Goal: Task Accomplishment & Management: Manage account settings

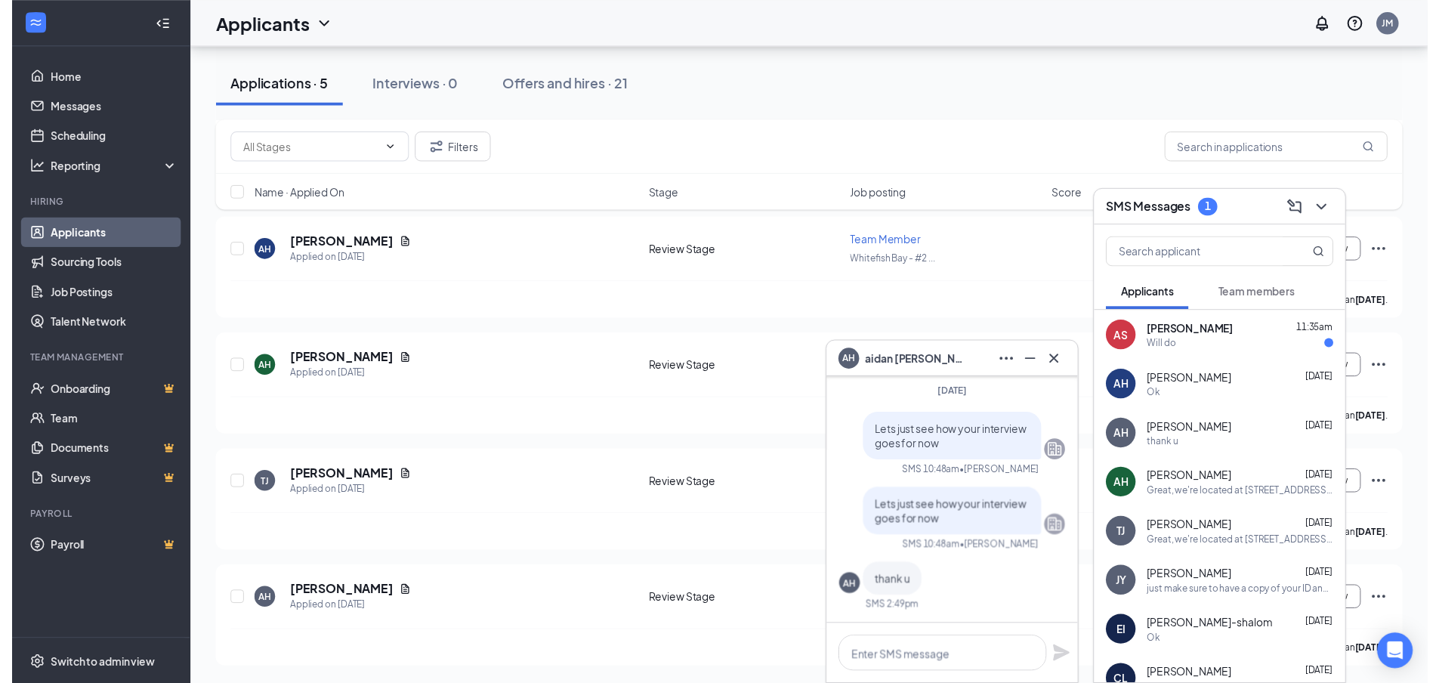
scroll to position [2, 0]
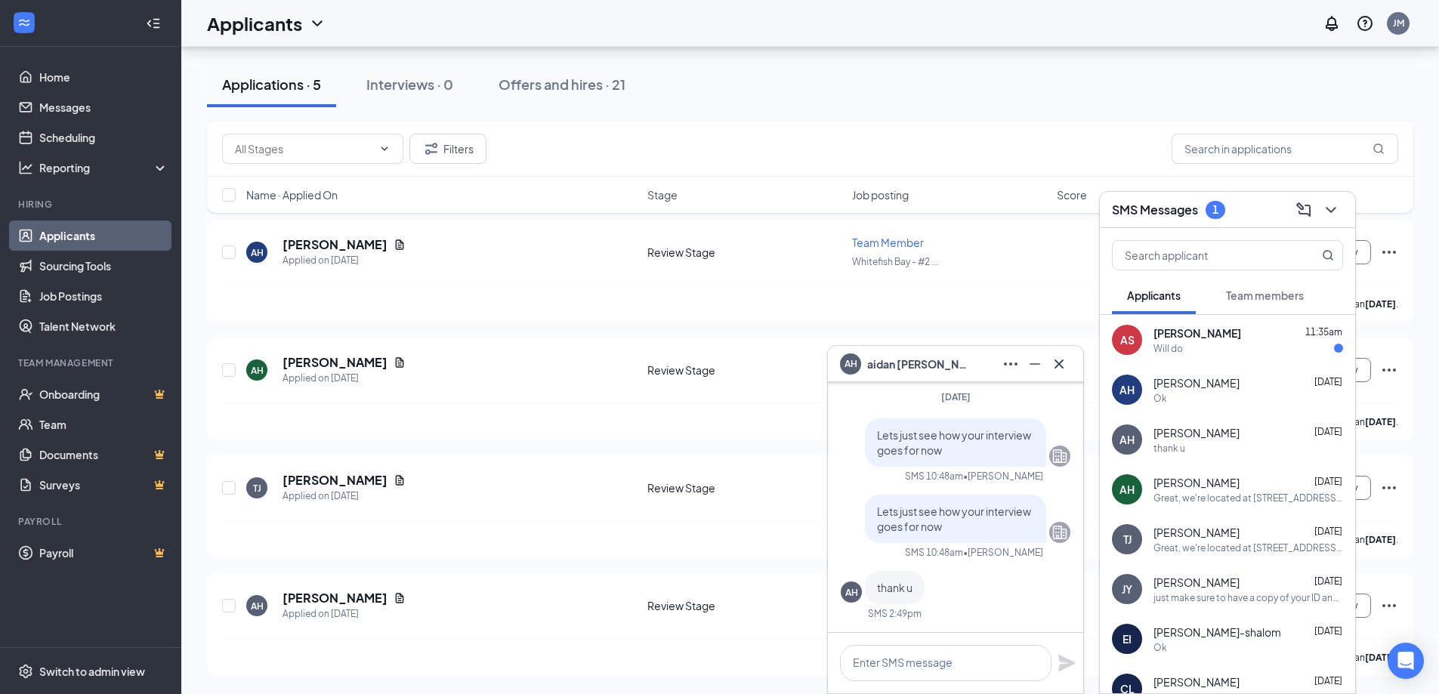
click at [1216, 440] on div "[PERSON_NAME] [DATE] thank u" at bounding box center [1249, 439] width 190 height 29
click at [332, 599] on h5 "[PERSON_NAME]" at bounding box center [335, 598] width 105 height 17
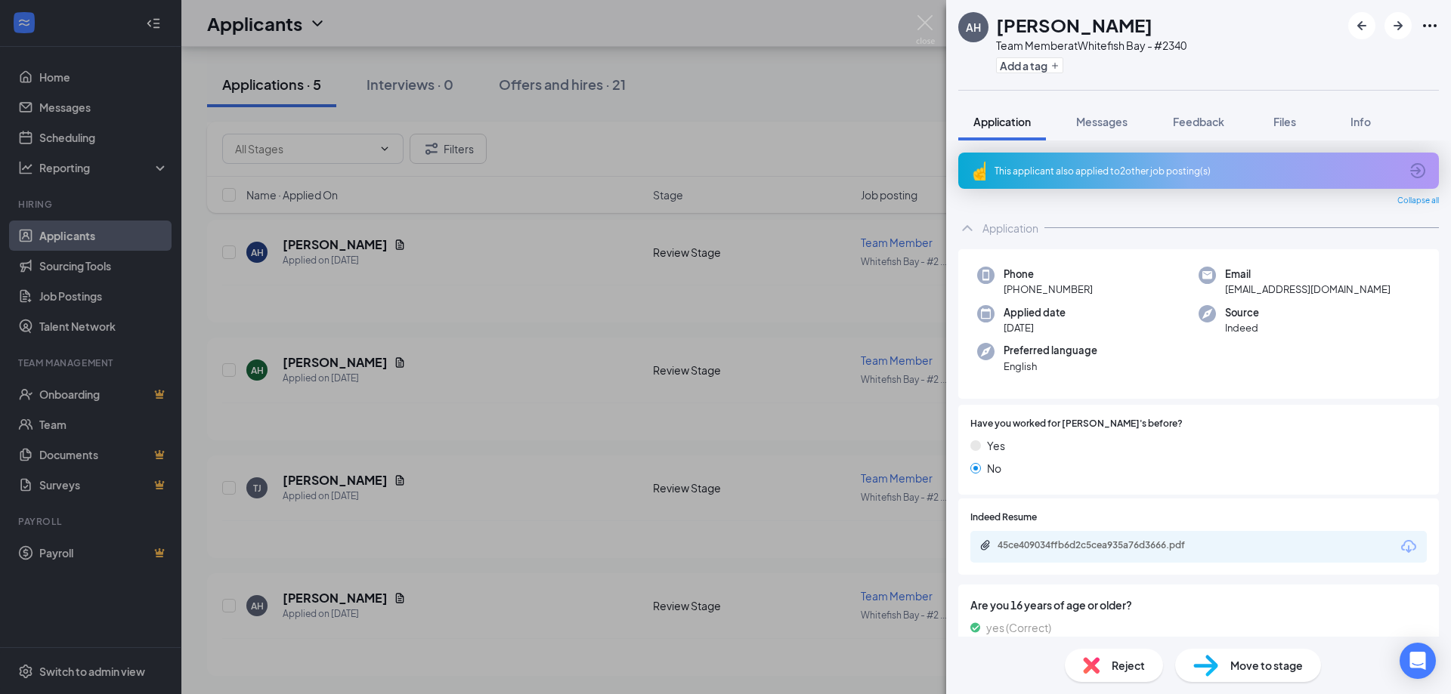
click at [1134, 676] on div "Reject" at bounding box center [1114, 665] width 98 height 33
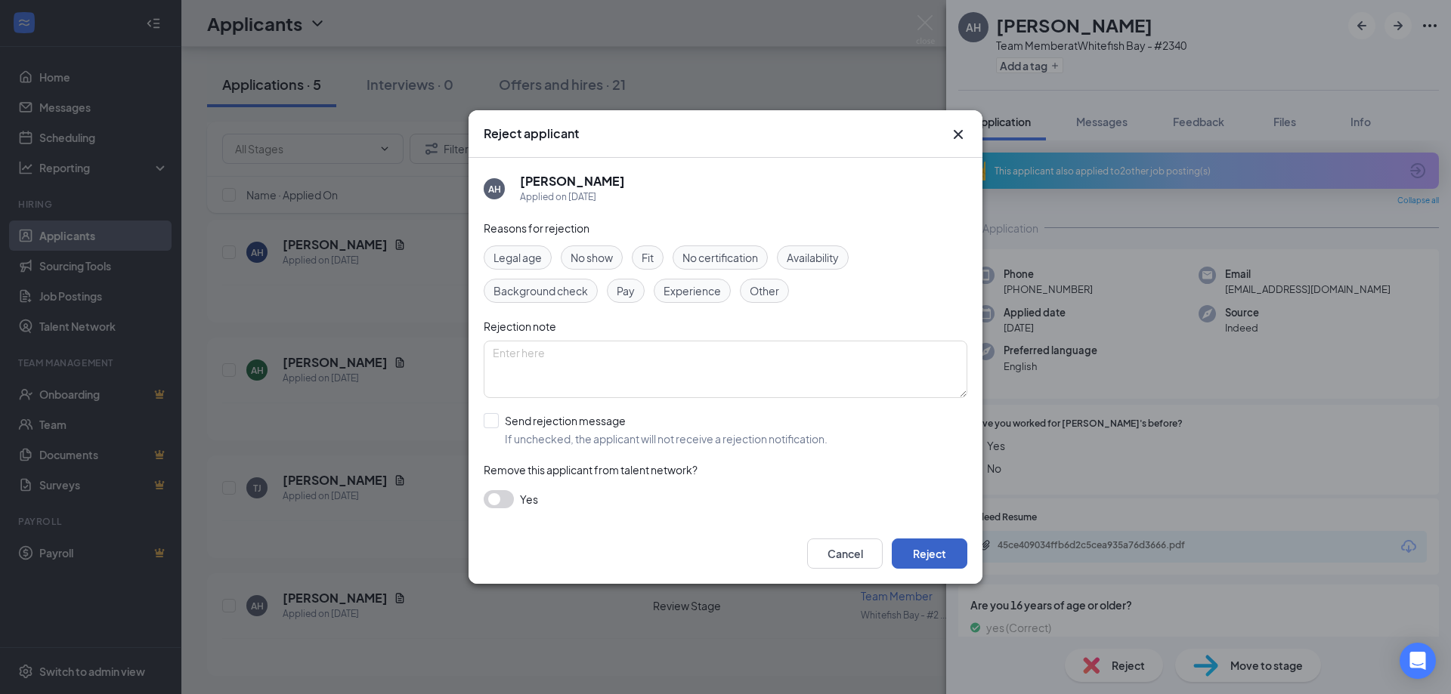
click at [952, 553] on button "Reject" at bounding box center [930, 554] width 76 height 30
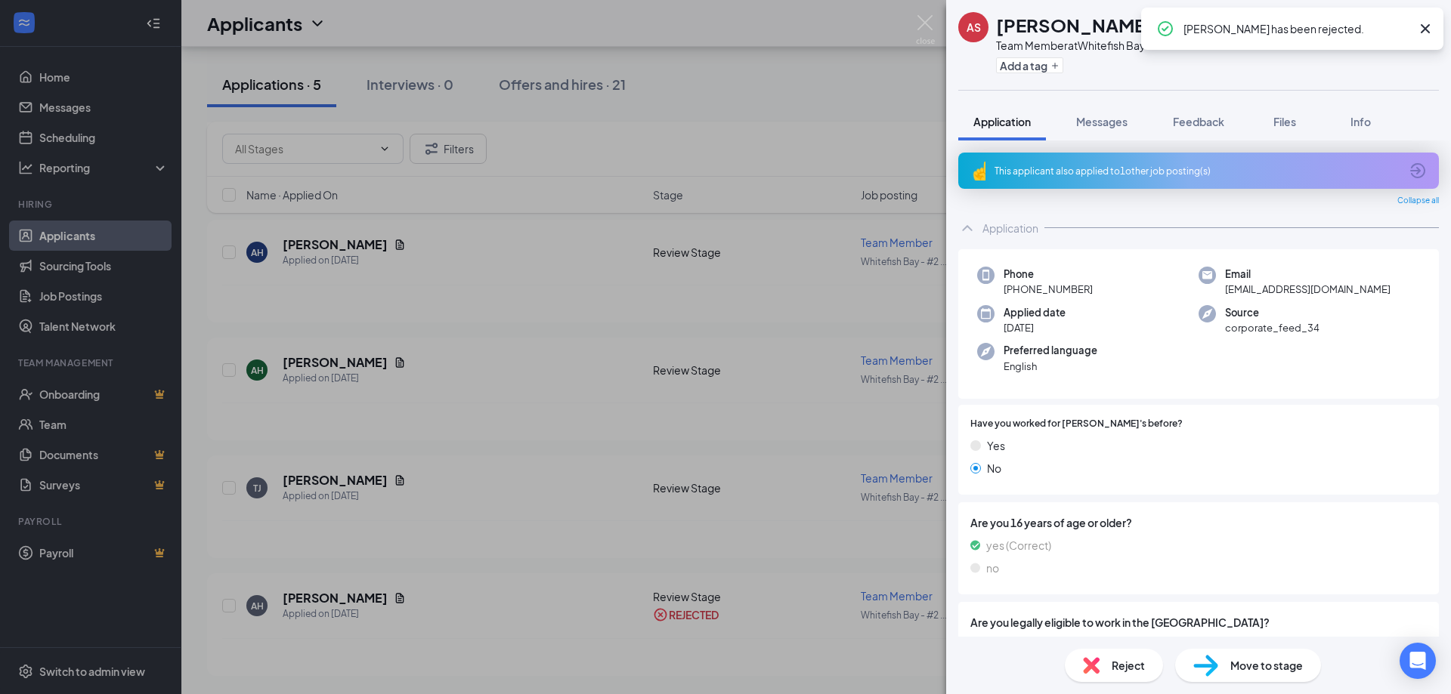
click at [447, 423] on div "AS [PERSON_NAME] Team Member at [GEOGRAPHIC_DATA] - #2340 Add a tag Application…" at bounding box center [725, 347] width 1451 height 694
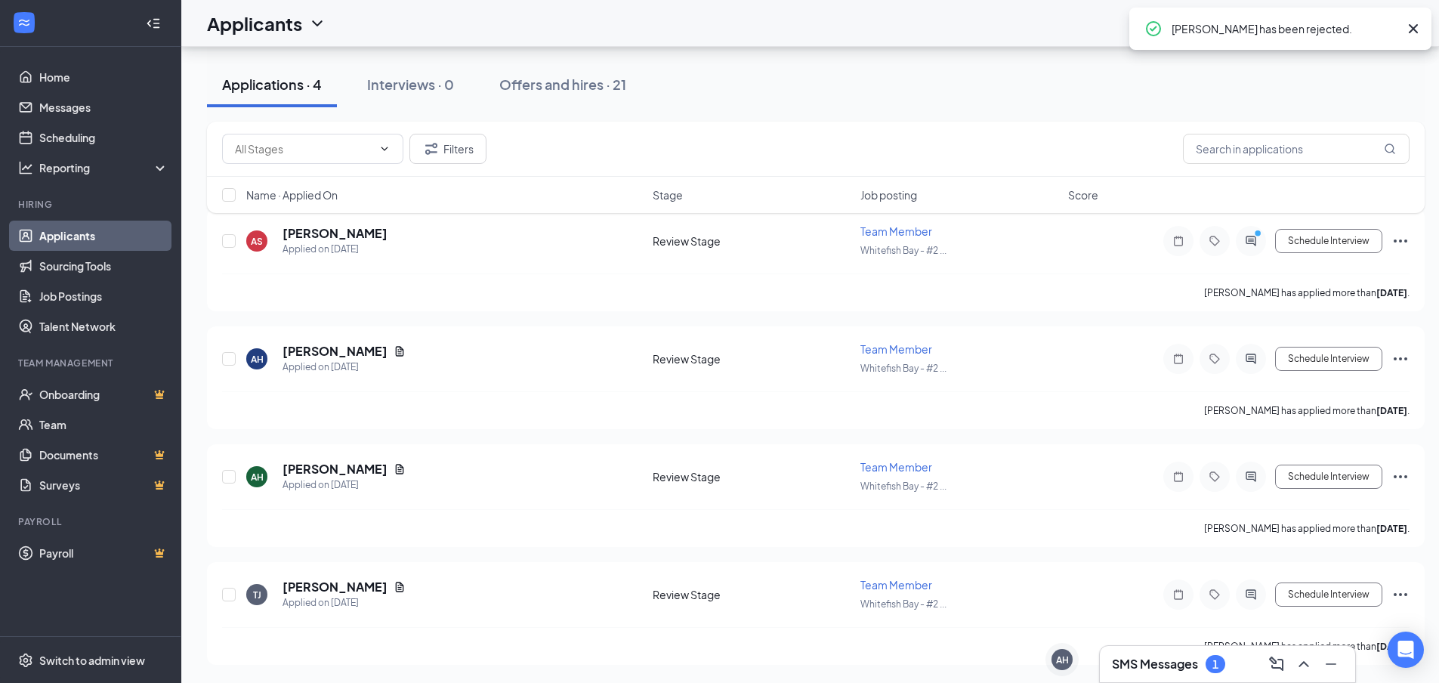
scroll to position [156, 0]
click at [1149, 651] on div "SMS Messages 1" at bounding box center [1227, 664] width 255 height 36
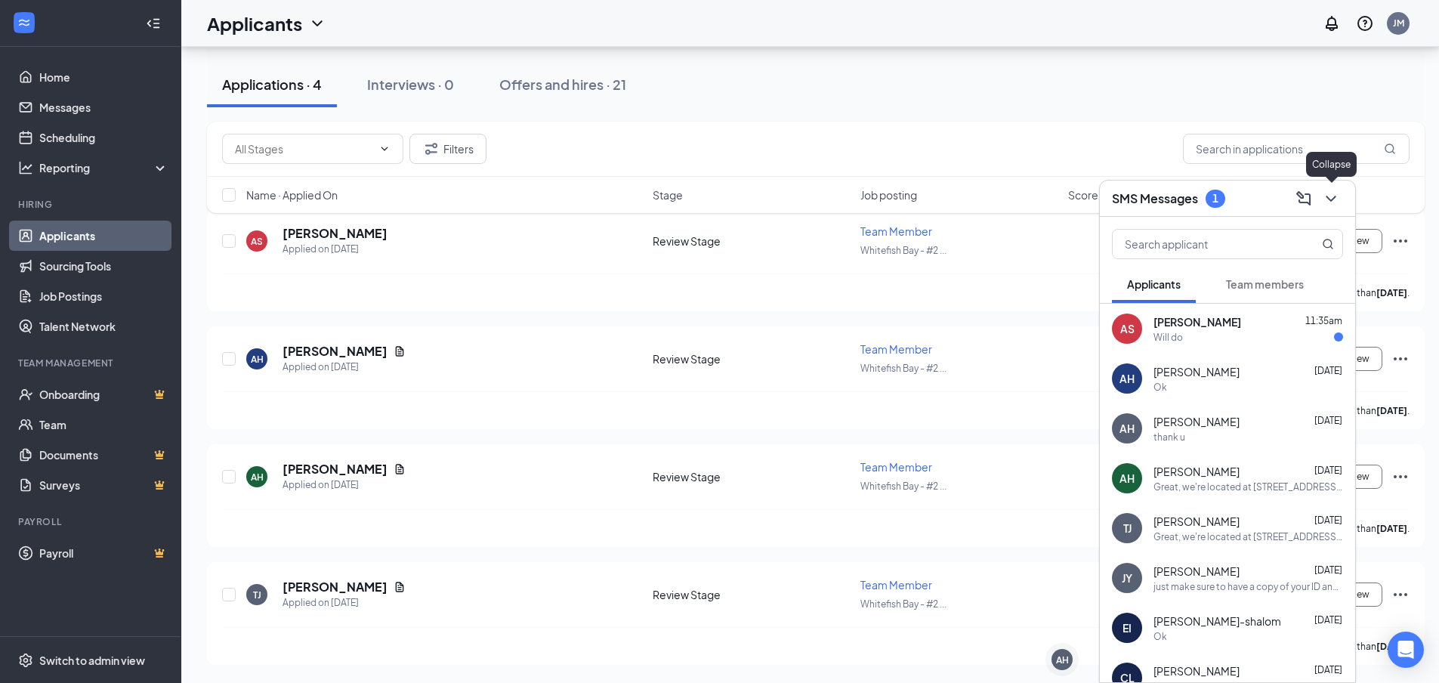
click at [1336, 190] on icon "ChevronDown" at bounding box center [1331, 199] width 18 height 18
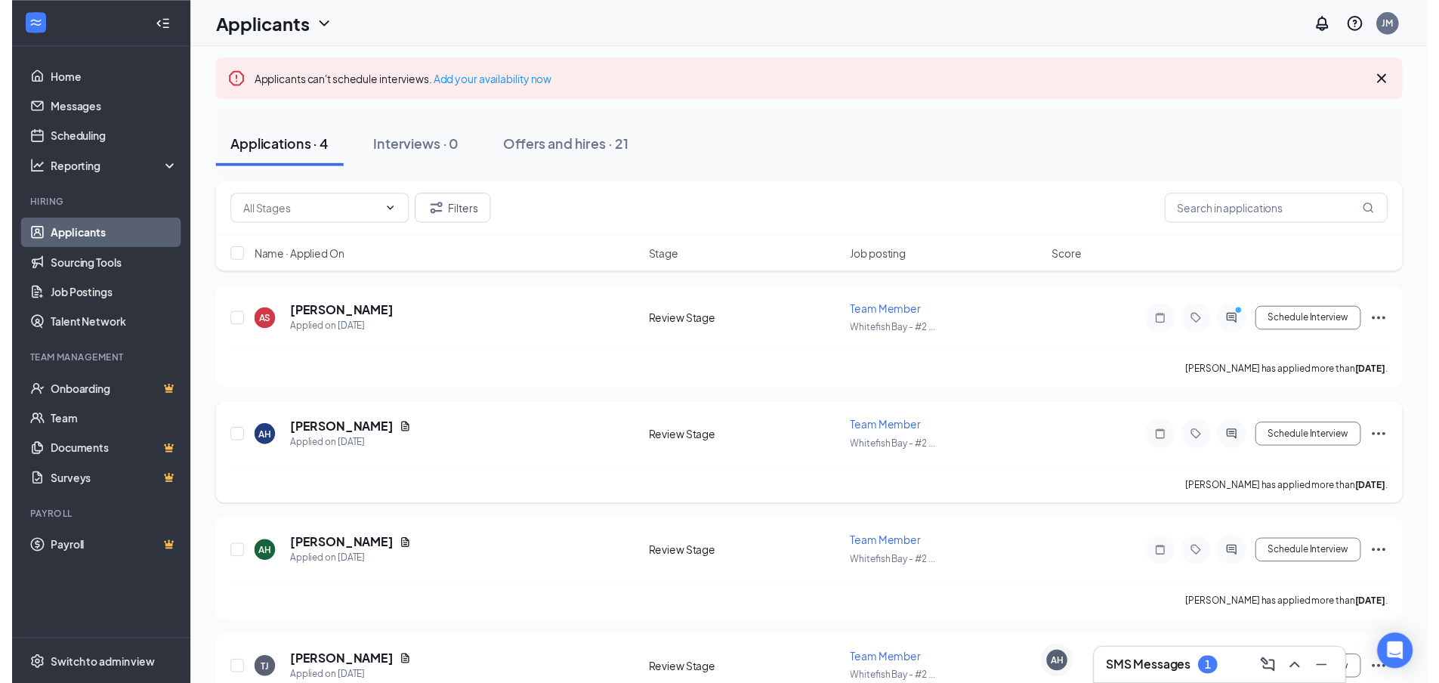
scroll to position [145, 0]
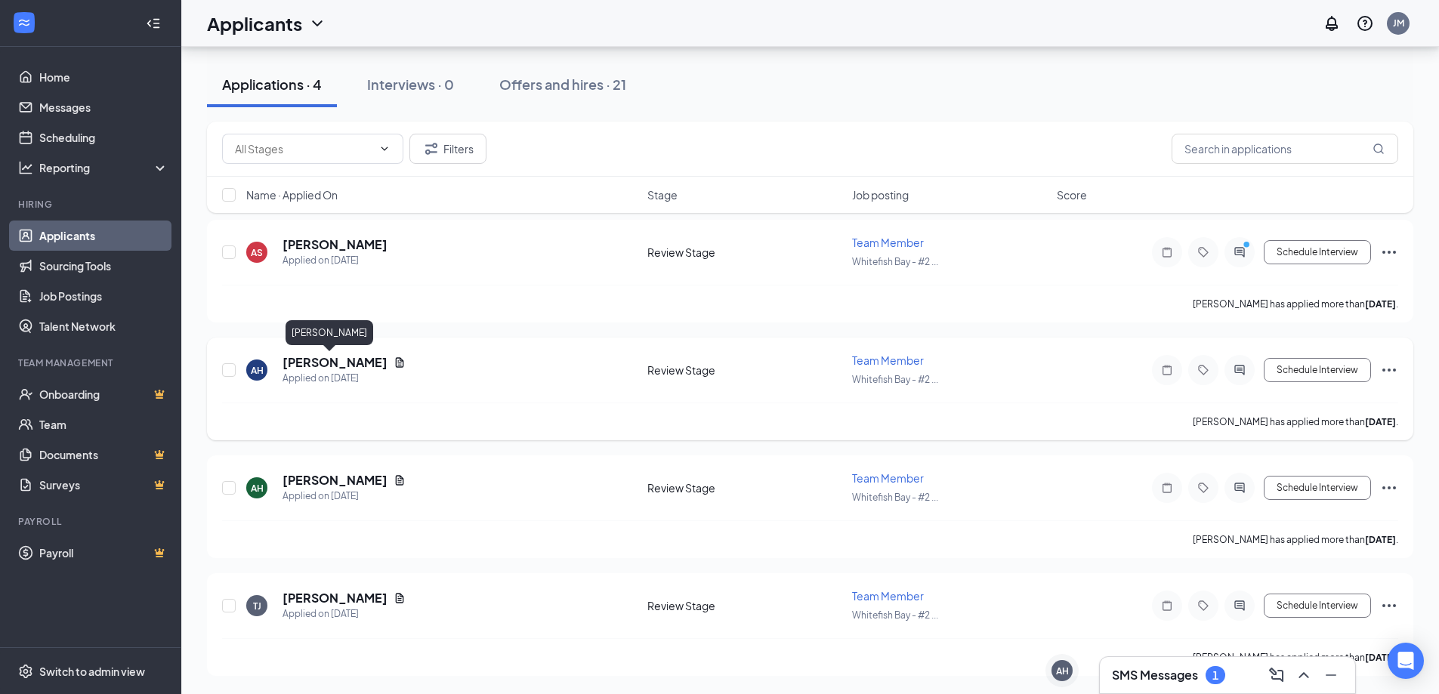
click at [334, 366] on h5 "[PERSON_NAME]" at bounding box center [335, 362] width 105 height 17
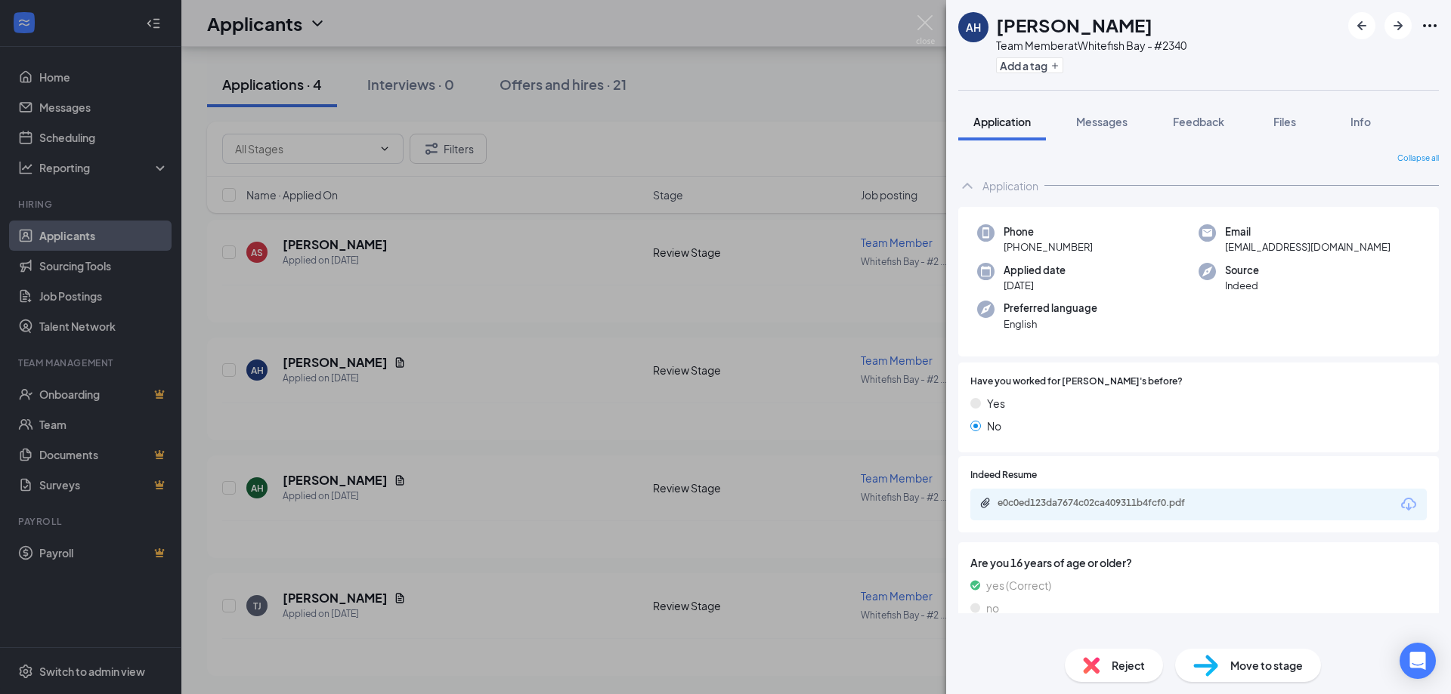
click at [1105, 657] on div "Reject" at bounding box center [1114, 665] width 98 height 33
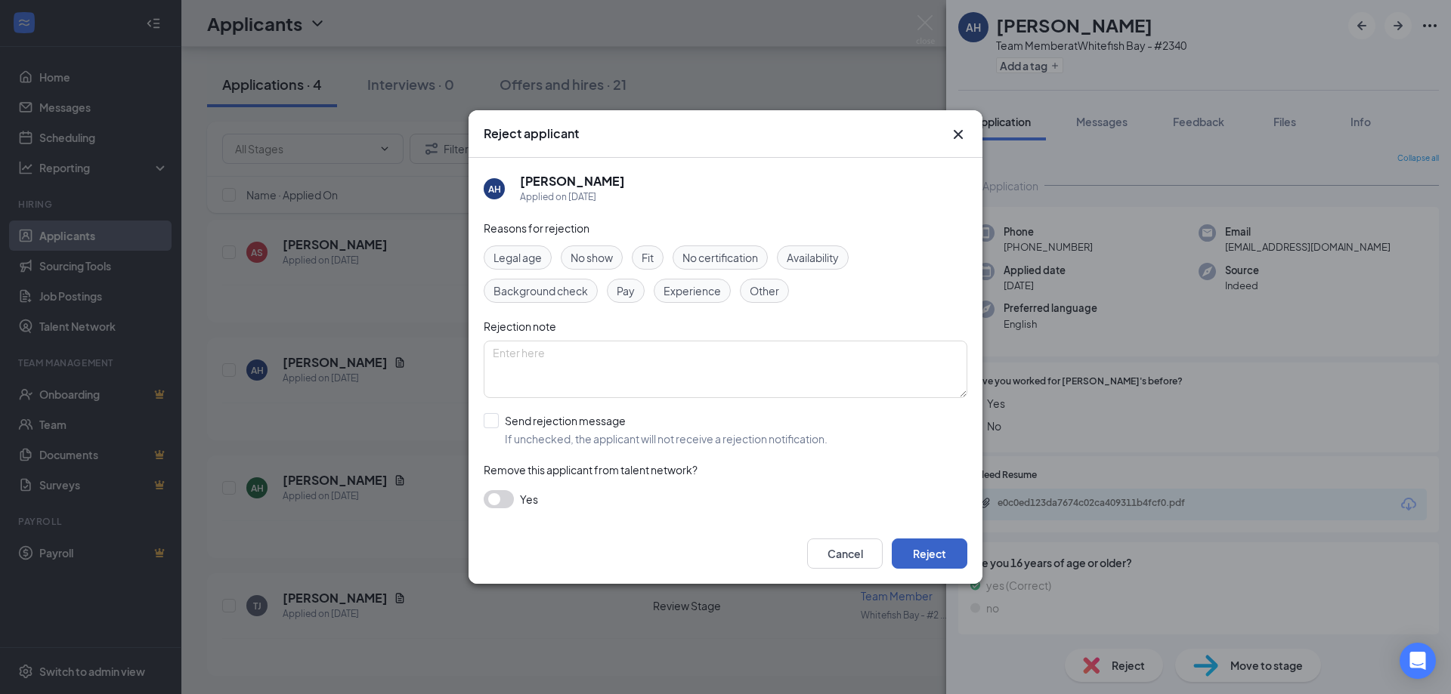
click at [898, 550] on button "Reject" at bounding box center [930, 554] width 76 height 30
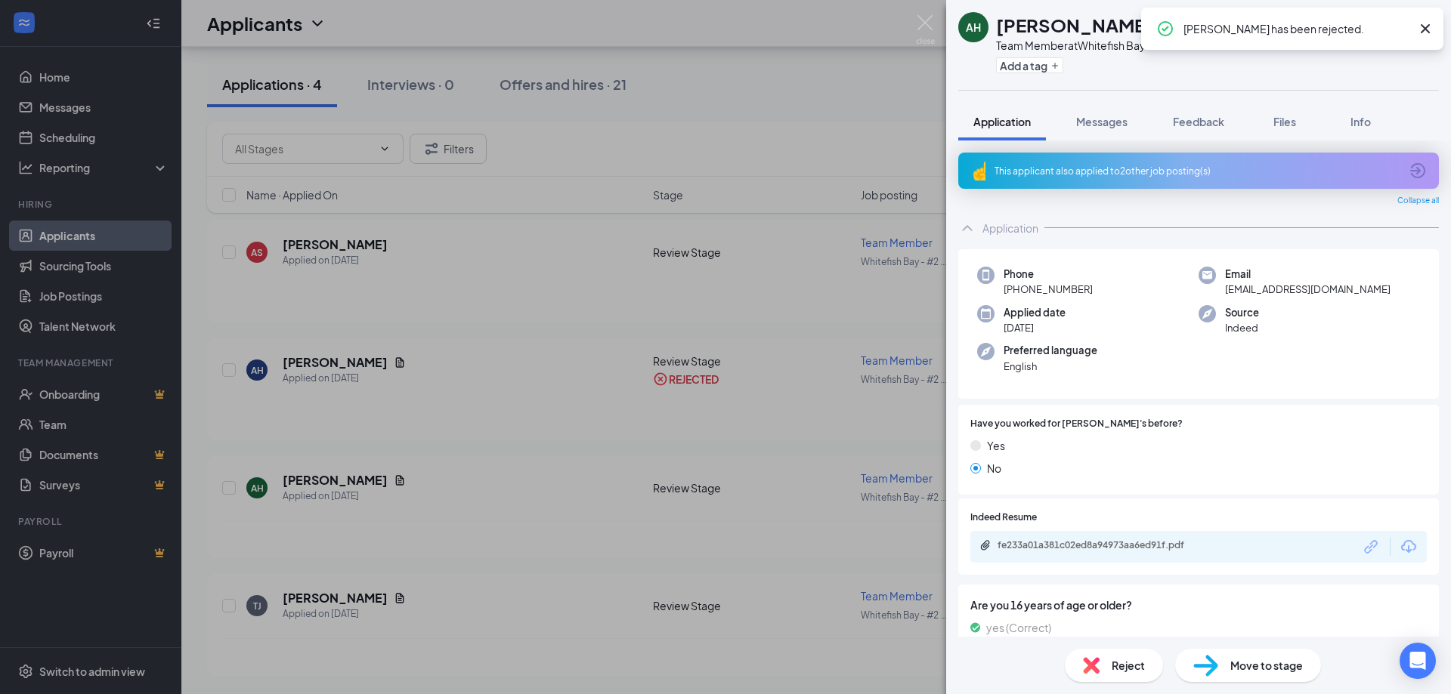
click at [487, 390] on div "AH [PERSON_NAME] Team Member at [GEOGRAPHIC_DATA] - #2340 Add a tag Application…" at bounding box center [725, 347] width 1451 height 694
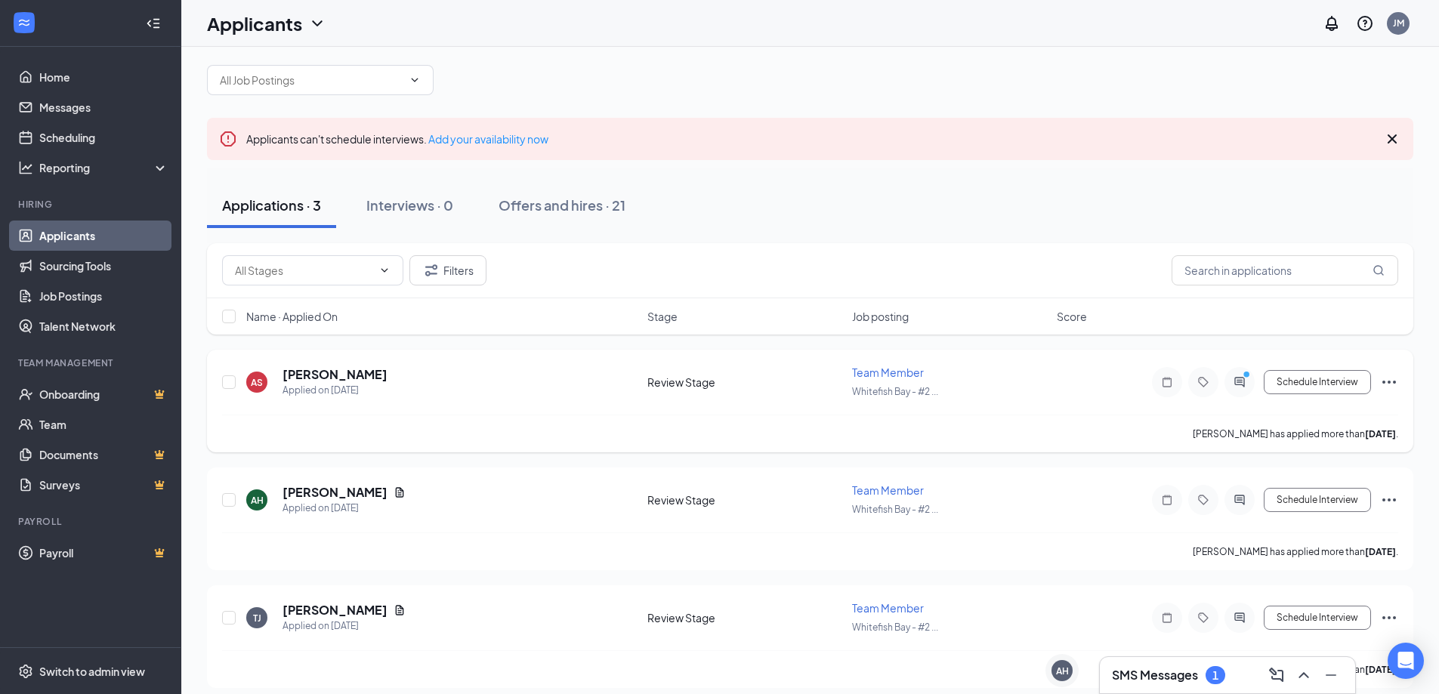
scroll to position [27, 0]
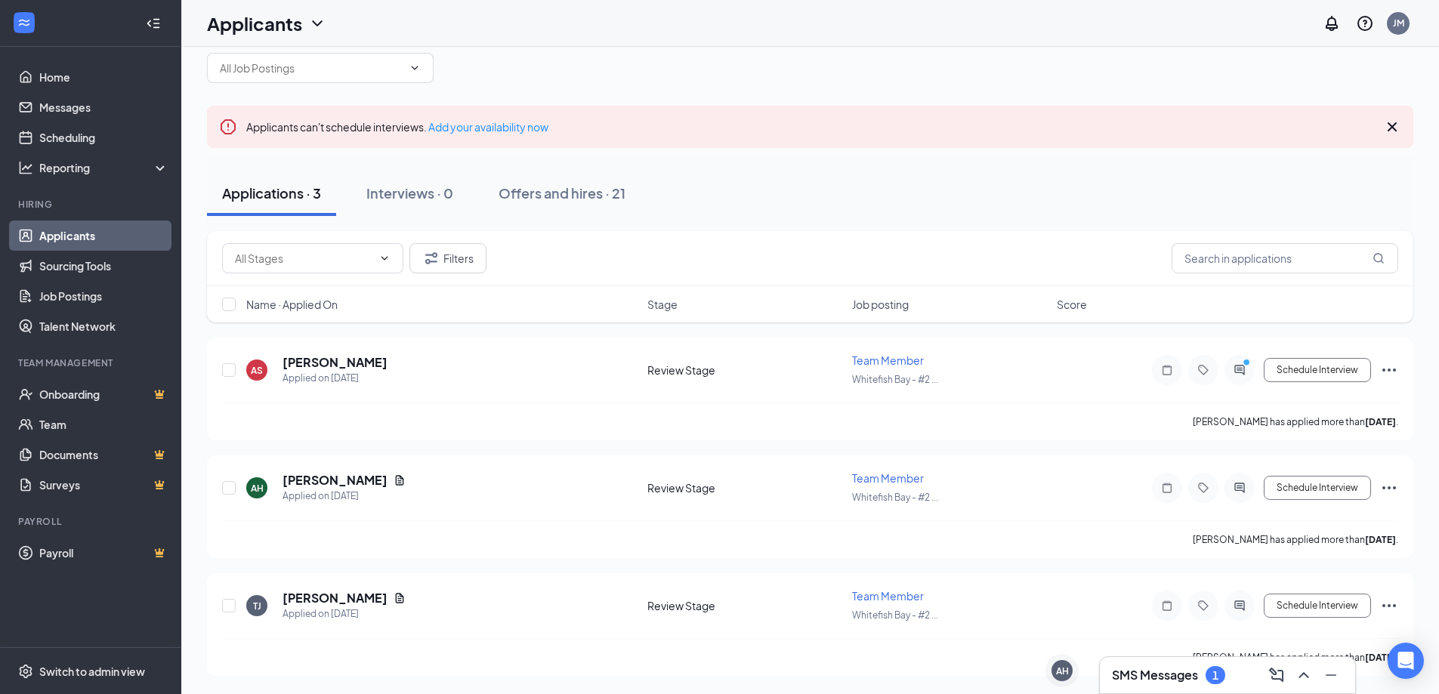
click at [1161, 677] on h3 "SMS Messages" at bounding box center [1155, 675] width 86 height 17
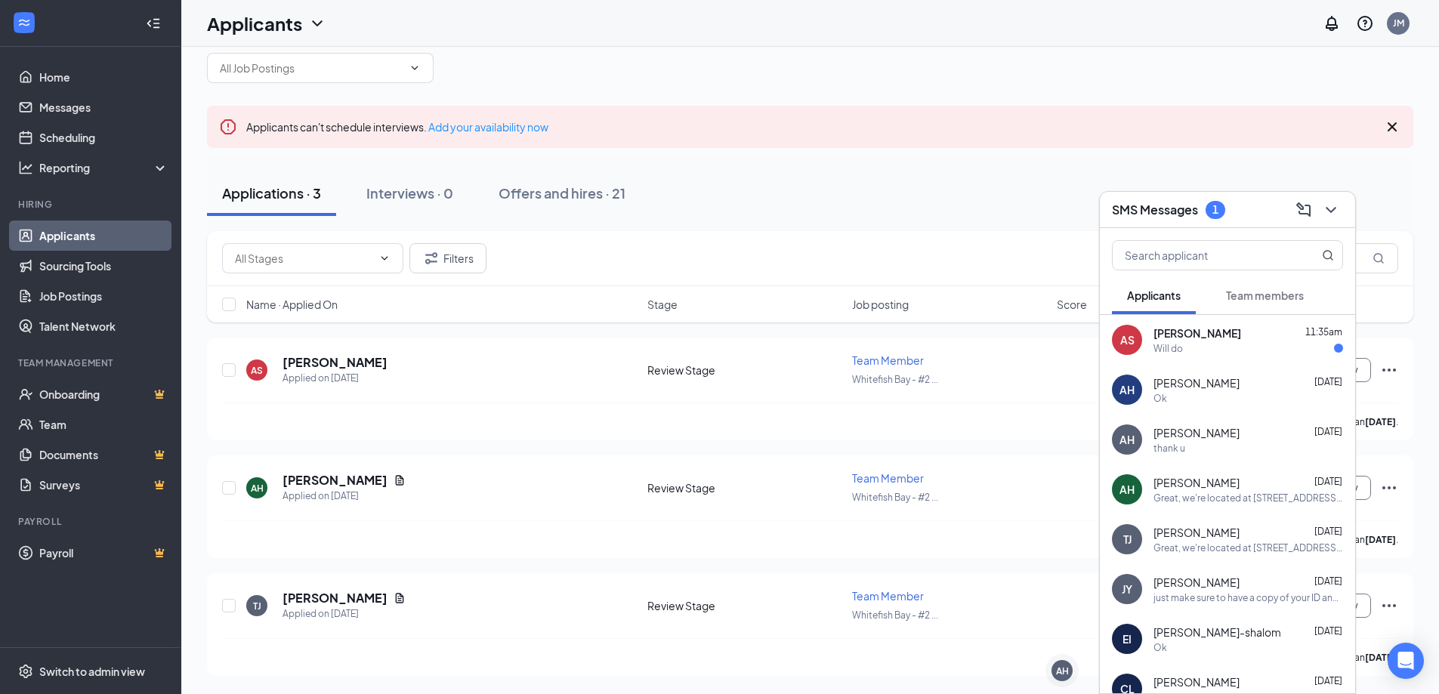
click at [1207, 535] on span "[PERSON_NAME]" at bounding box center [1197, 532] width 86 height 15
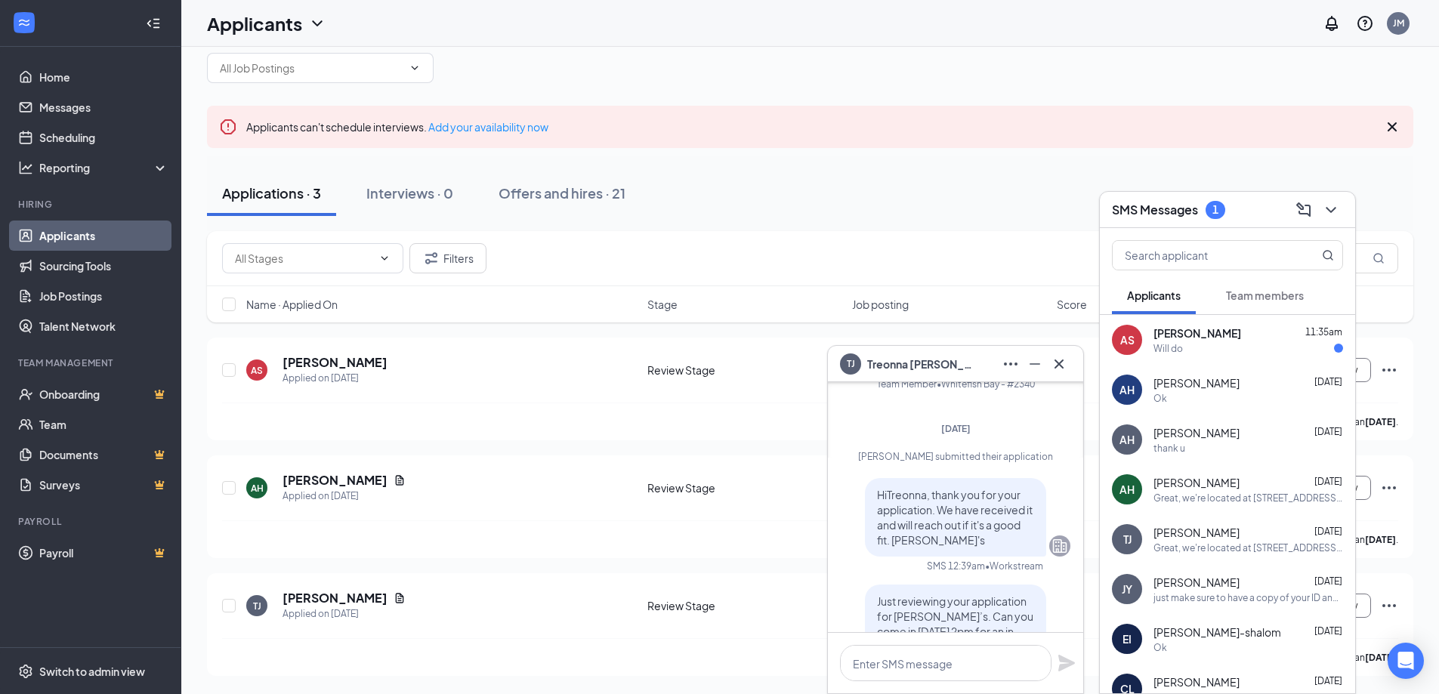
scroll to position [0, 0]
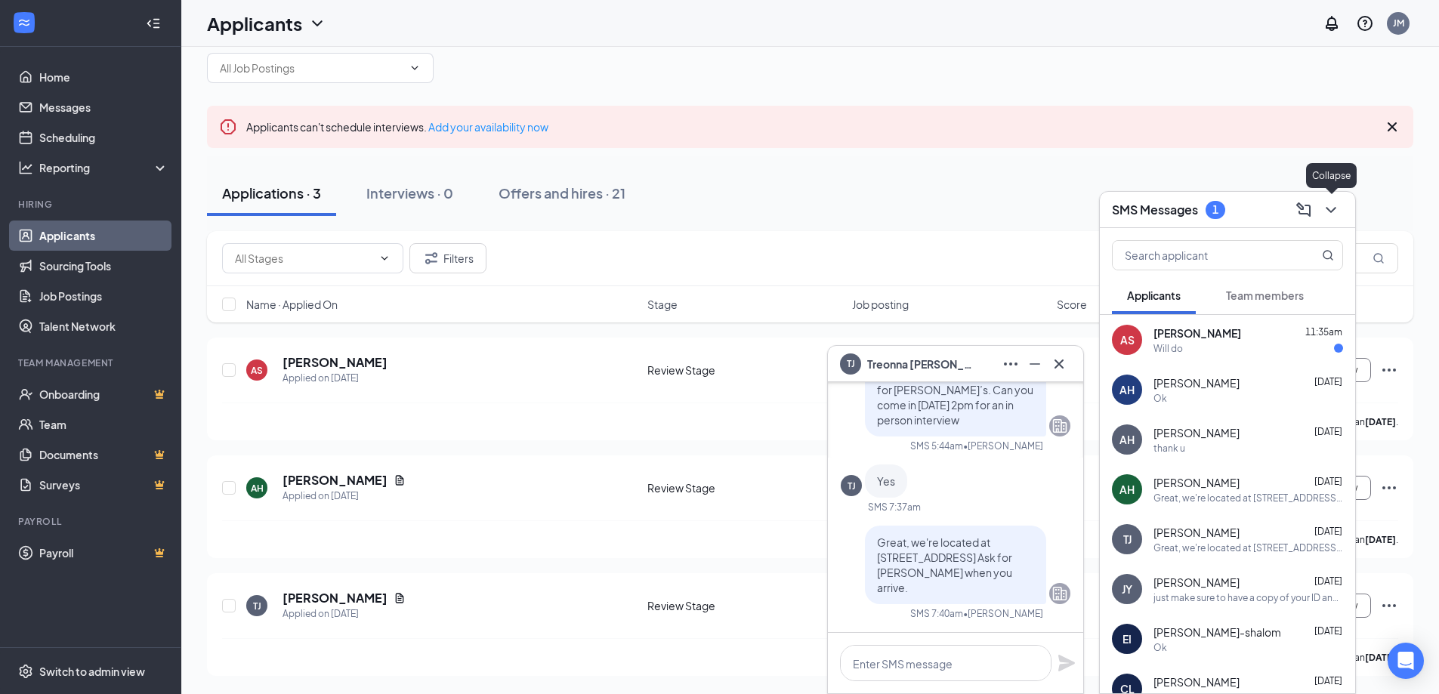
click at [1336, 209] on icon "ChevronDown" at bounding box center [1331, 210] width 18 height 18
